Goal: Task Accomplishment & Management: Manage account settings

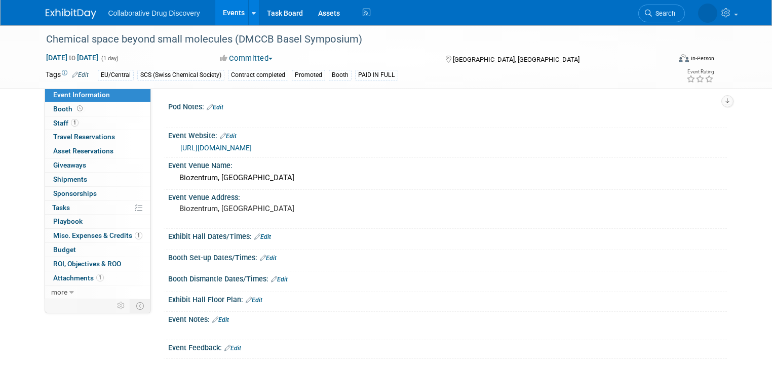
click at [229, 14] on link "Events" at bounding box center [233, 12] width 37 height 25
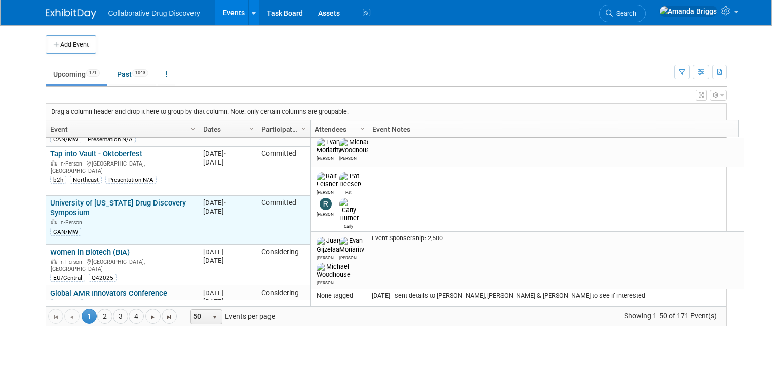
scroll to position [195, 0]
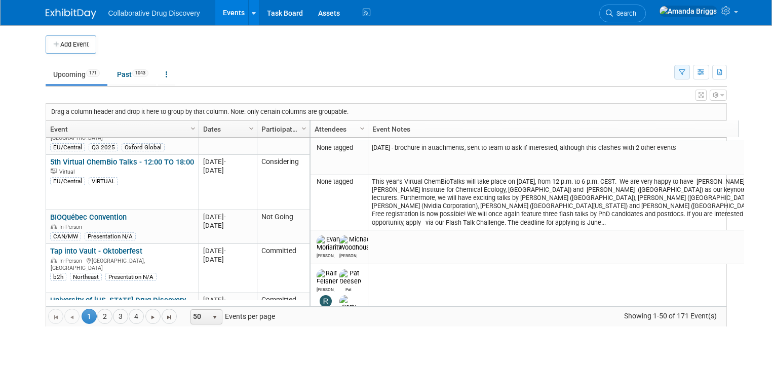
click at [686, 71] on icon "button" at bounding box center [682, 72] width 7 height 7
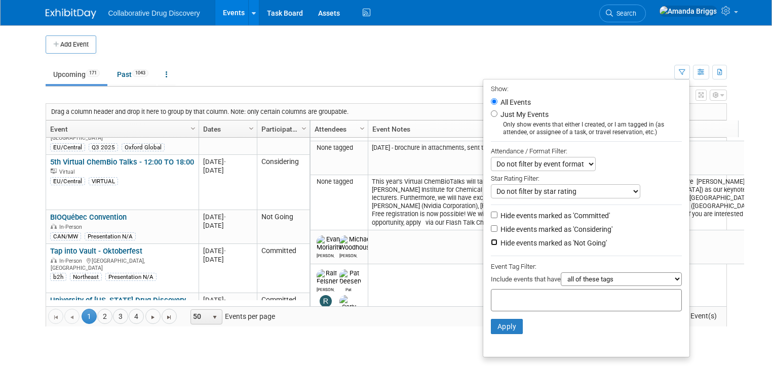
click at [498, 243] on input "Hide events marked as 'Not Going'" at bounding box center [494, 242] width 7 height 7
checkbox input "true"
click at [510, 290] on div at bounding box center [586, 300] width 191 height 22
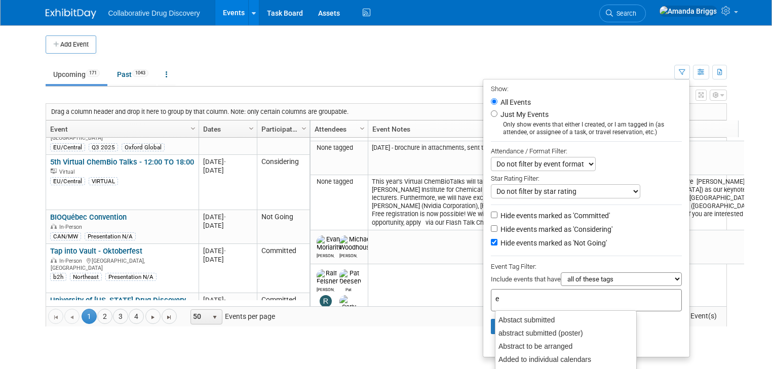
type input "eu"
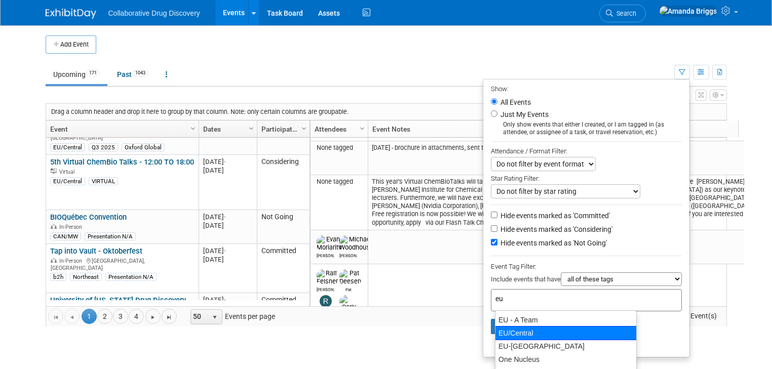
click at [520, 334] on div "EU/Central" at bounding box center [566, 333] width 142 height 14
type input "EU/Central"
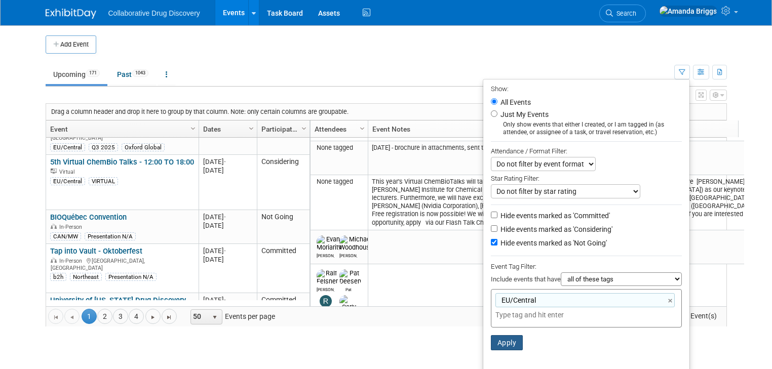
click at [519, 339] on button "Apply" at bounding box center [507, 342] width 32 height 15
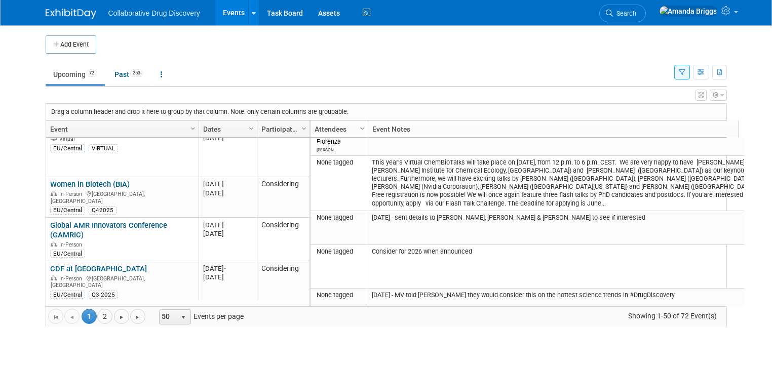
scroll to position [195, 0]
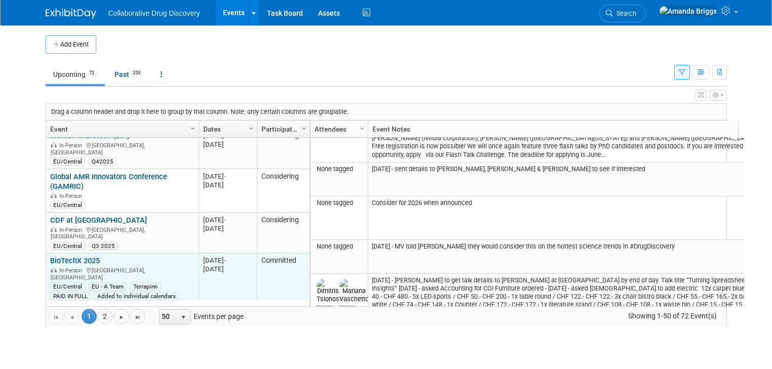
click at [66, 256] on link "BioTechX 2025" at bounding box center [75, 260] width 50 height 9
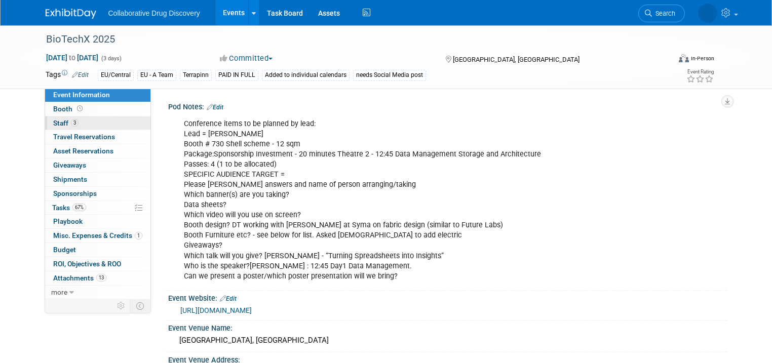
click at [54, 123] on span "Staff 3" at bounding box center [65, 123] width 25 height 8
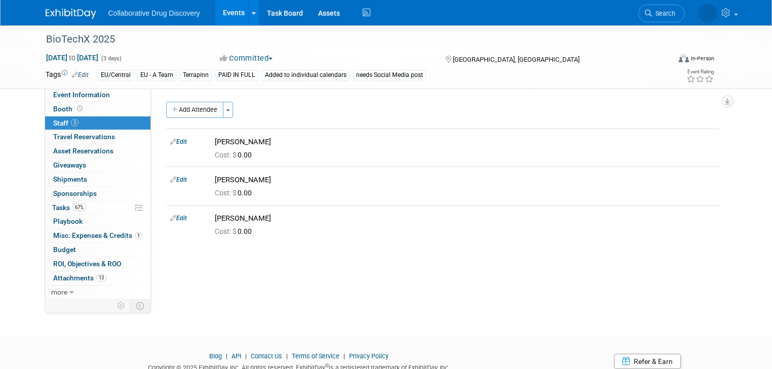
click at [53, 124] on span "Staff 3" at bounding box center [65, 123] width 25 height 8
click at [226, 109] on span "button" at bounding box center [228, 110] width 4 height 2
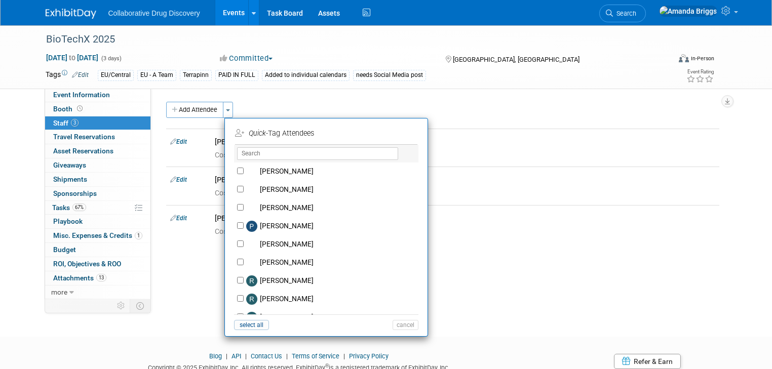
scroll to position [811, 0]
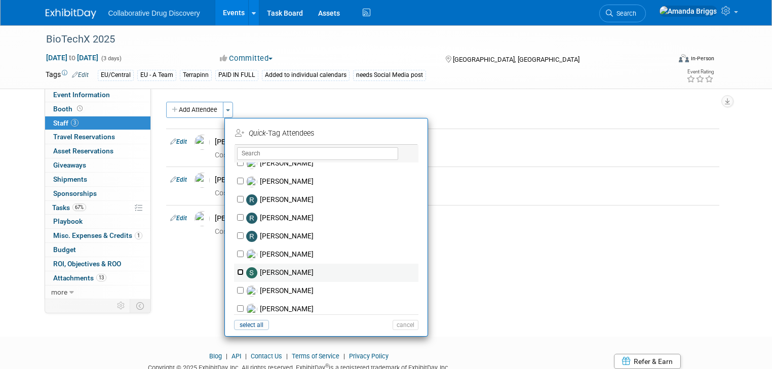
click at [237, 272] on input "Susana Tomasio" at bounding box center [240, 272] width 7 height 7
checkbox input "true"
click at [391, 138] on button "Apply" at bounding box center [402, 133] width 31 height 15
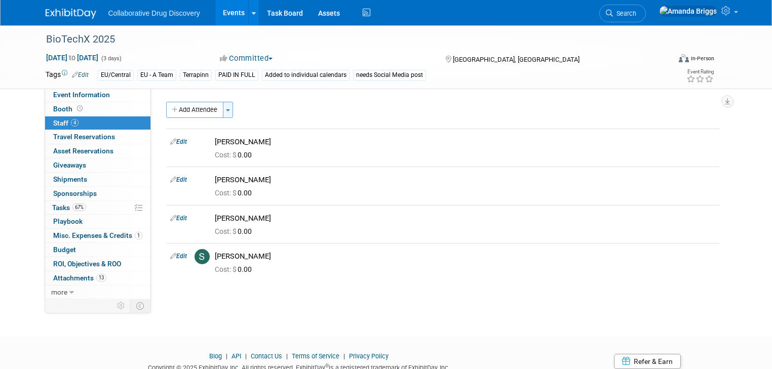
click at [223, 106] on button "Toggle Dropdown" at bounding box center [228, 110] width 10 height 16
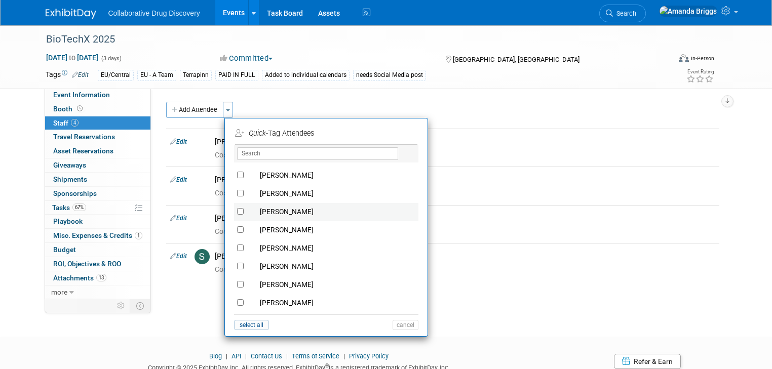
scroll to position [365, 0]
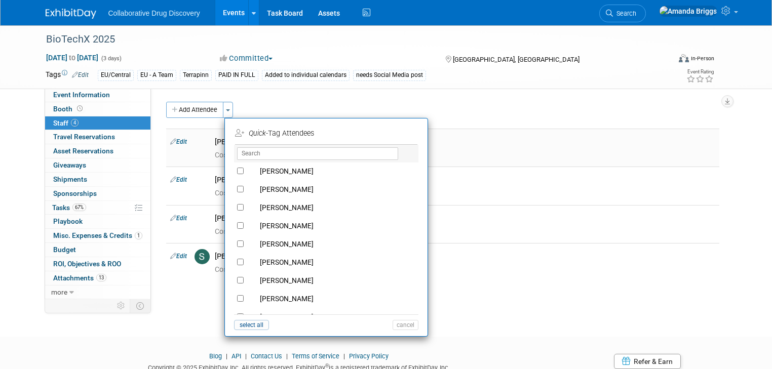
click at [461, 156] on div "Cost: $ 0.00" at bounding box center [465, 155] width 501 height 9
